Goal: Transaction & Acquisition: Subscribe to service/newsletter

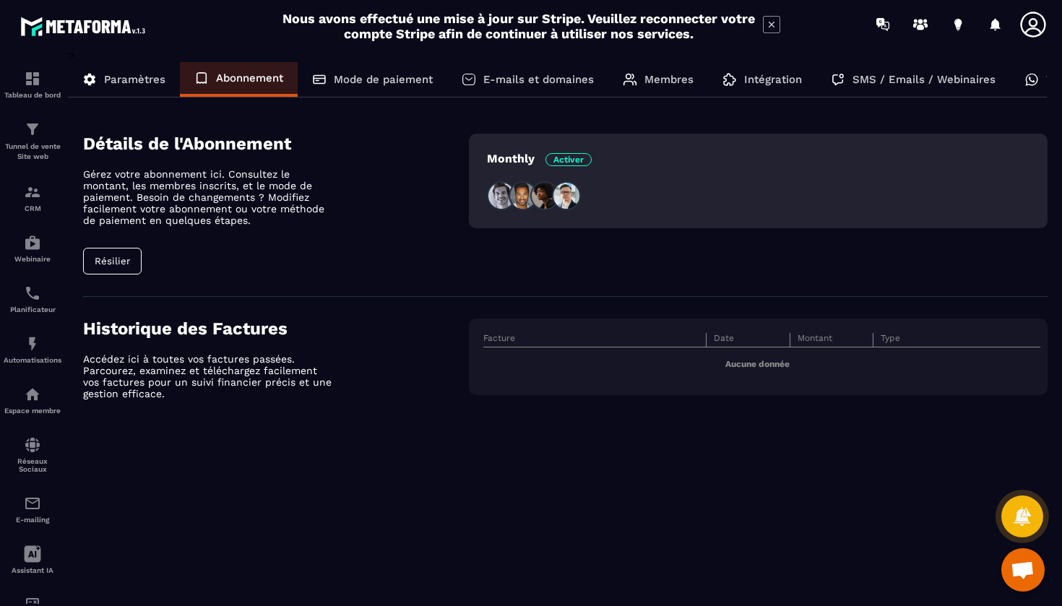
click at [566, 161] on span "Activer" at bounding box center [568, 159] width 46 height 13
click at [521, 159] on p "Monthly Activer" at bounding box center [539, 159] width 105 height 14
click at [535, 197] on img at bounding box center [544, 195] width 29 height 29
click at [501, 197] on img at bounding box center [501, 195] width 29 height 29
click at [576, 197] on img at bounding box center [566, 195] width 29 height 29
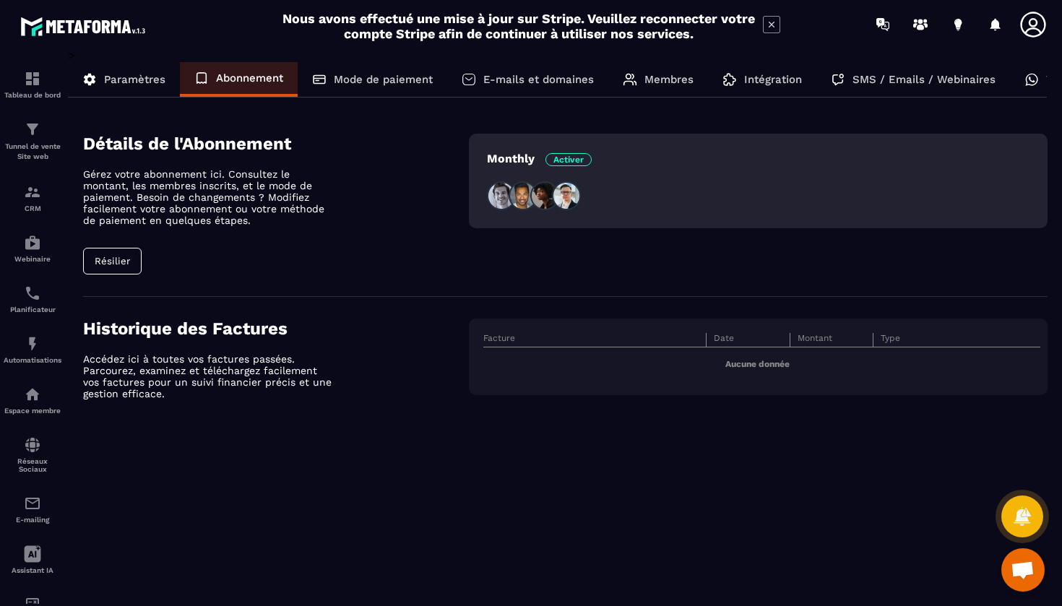
click at [122, 261] on div "Tableau de bord Tunnel de vente Site web CRM Webinaire Planificateur Automatisa…" at bounding box center [123, 325] width 246 height 555
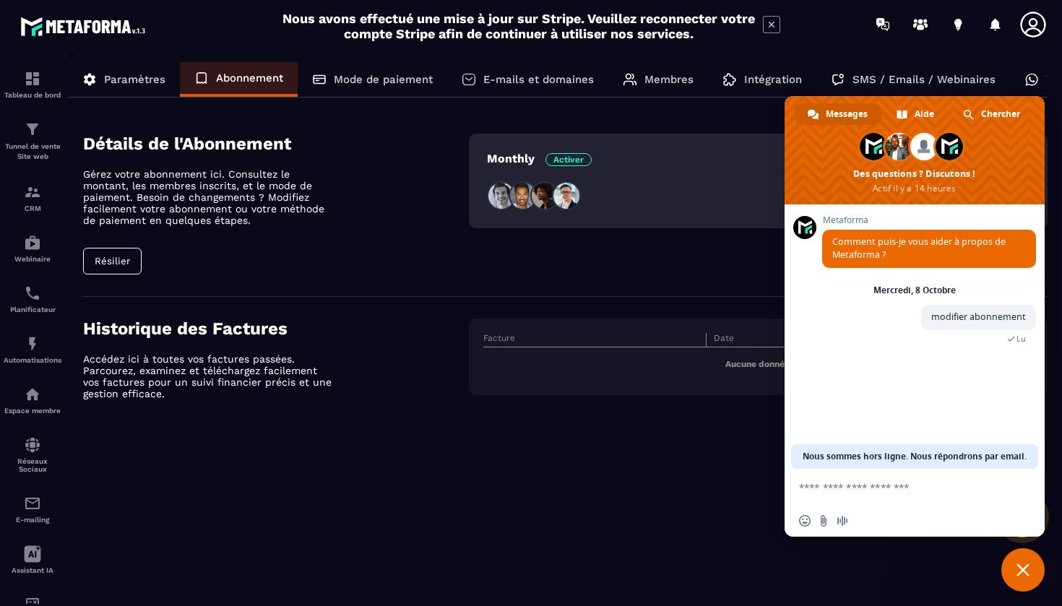
click at [964, 47] on div at bounding box center [616, 24] width 892 height 48
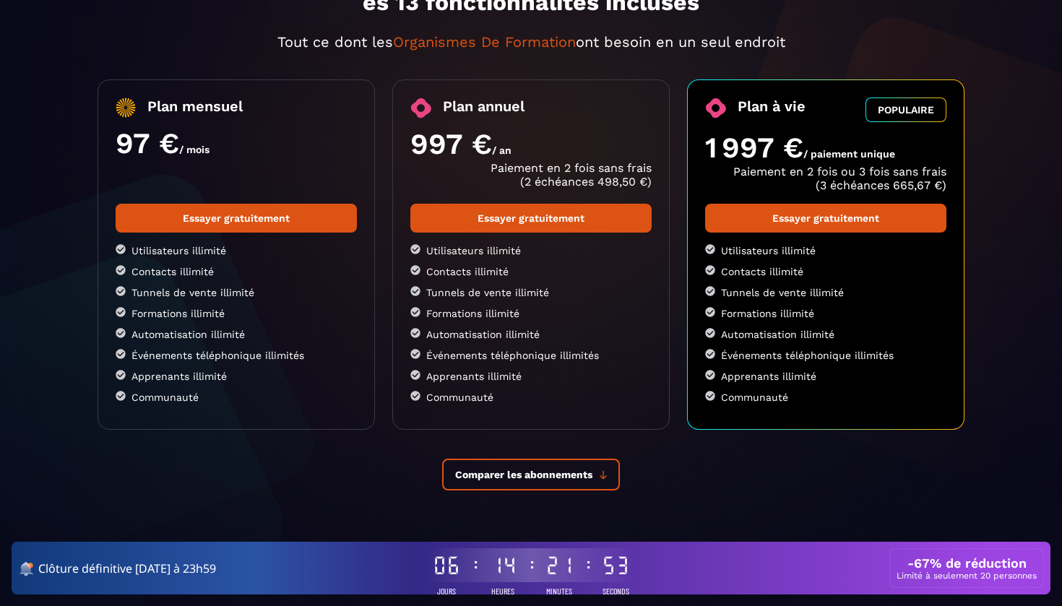
scroll to position [147, 0]
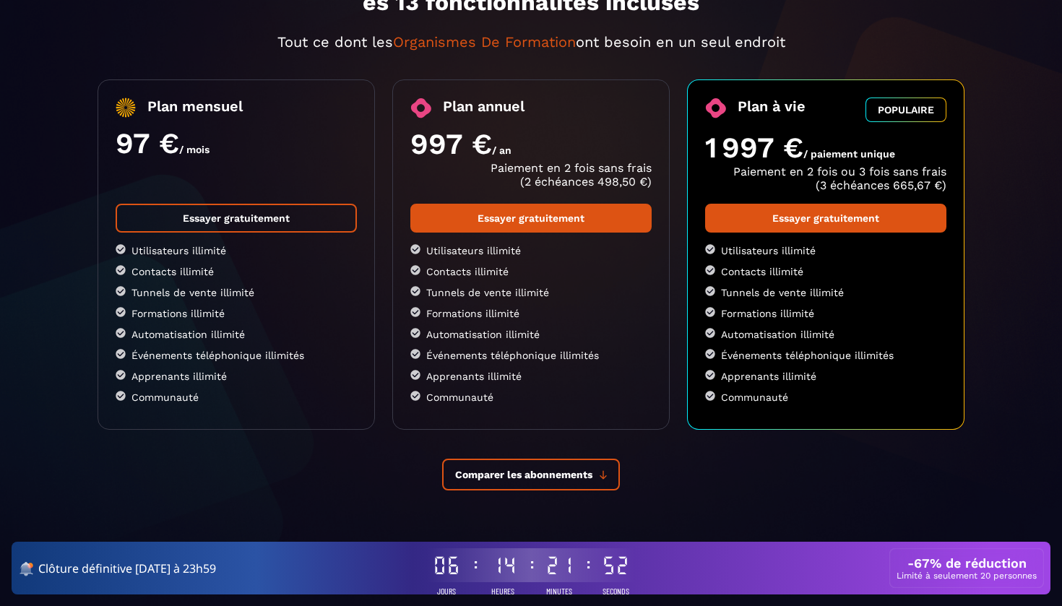
click at [318, 225] on link "Essayer gratuitement" at bounding box center [236, 218] width 241 height 29
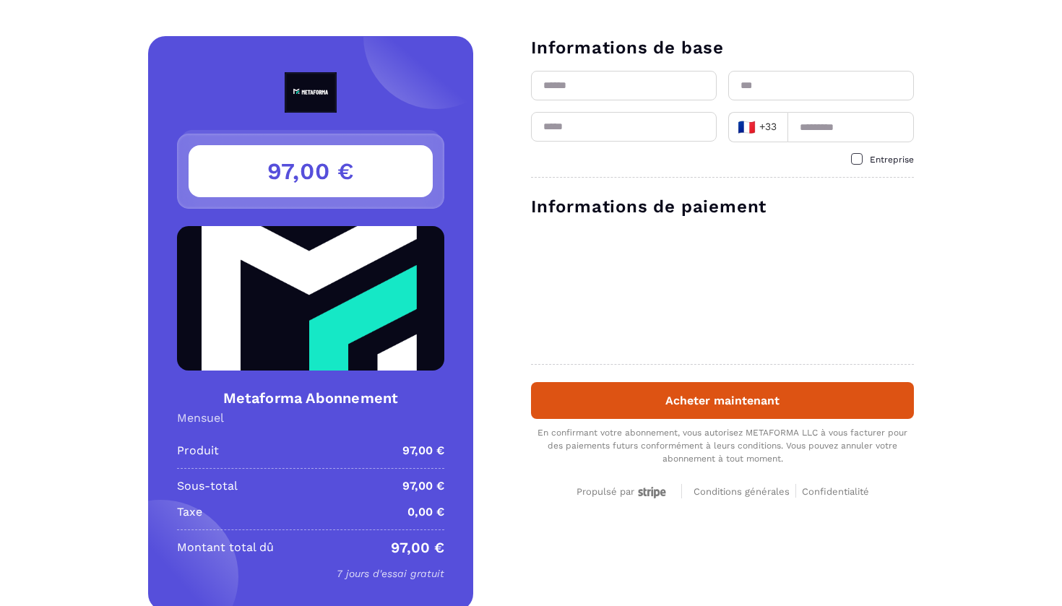
click at [659, 491] on icon at bounding box center [657, 493] width 6 height 9
